Goal: Obtain resource: Download file/media

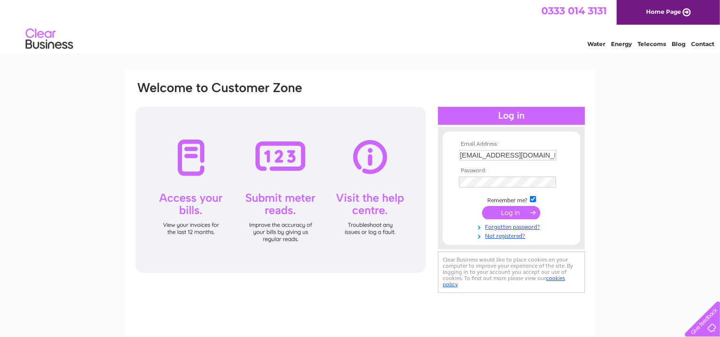
click at [513, 215] on input "submit" at bounding box center [511, 212] width 58 height 13
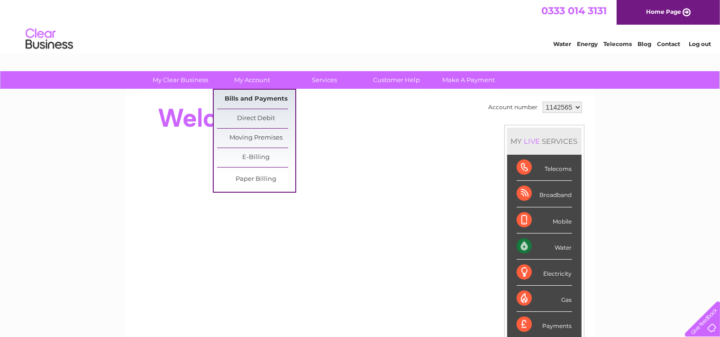
click at [251, 97] on link "Bills and Payments" at bounding box center [256, 99] width 78 height 19
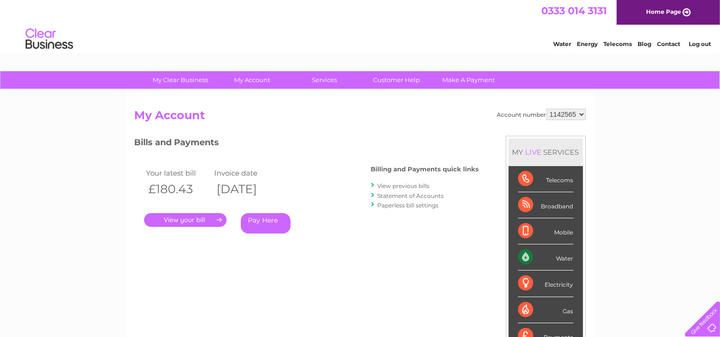
click at [400, 186] on link "View previous bills" at bounding box center [404, 185] width 52 height 7
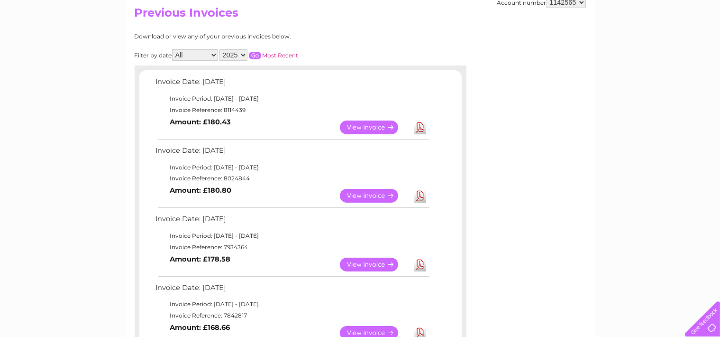
scroll to position [150, 0]
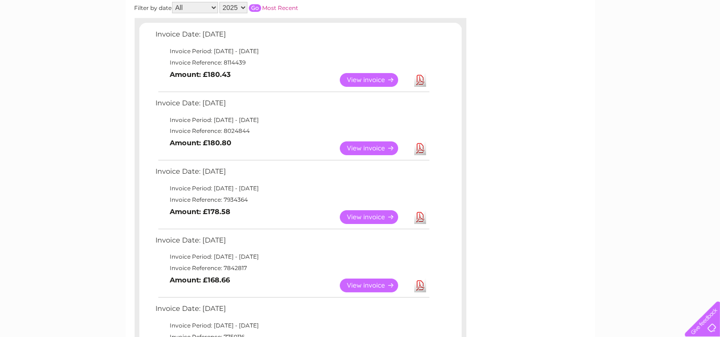
click at [362, 218] on link "View" at bounding box center [375, 217] width 70 height 14
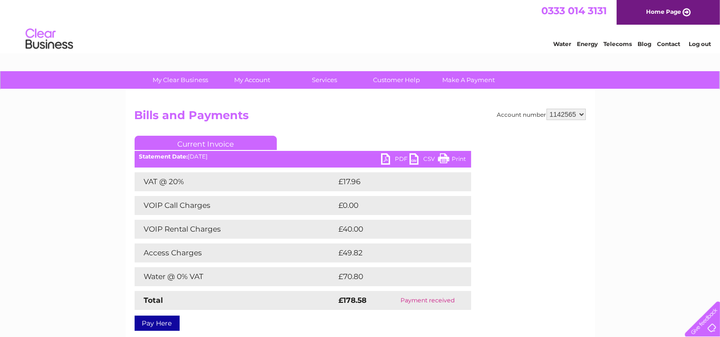
click at [392, 160] on link "PDF" at bounding box center [395, 160] width 28 height 14
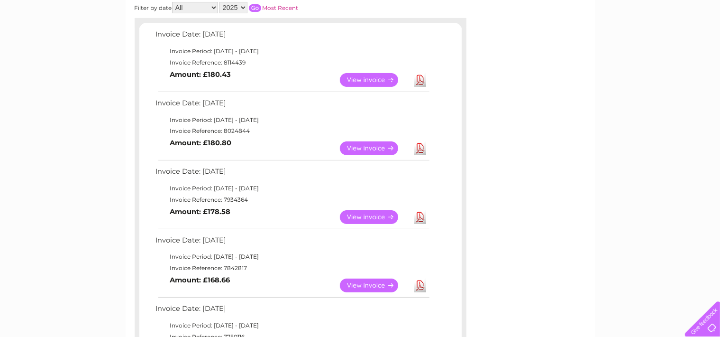
click at [363, 146] on link "View" at bounding box center [375, 148] width 70 height 14
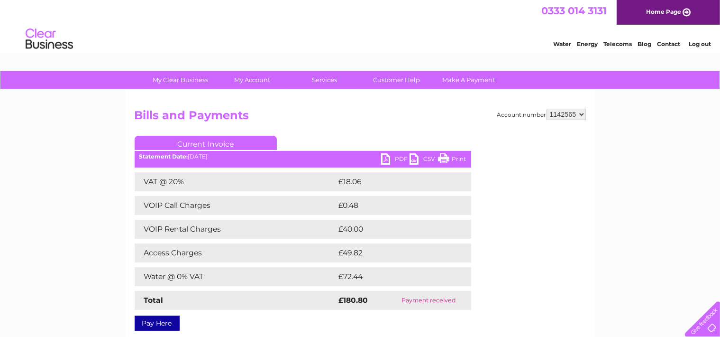
click at [396, 158] on link "PDF" at bounding box center [395, 160] width 28 height 14
click at [704, 46] on link "Log out" at bounding box center [700, 43] width 22 height 7
